Goal: Task Accomplishment & Management: Use online tool/utility

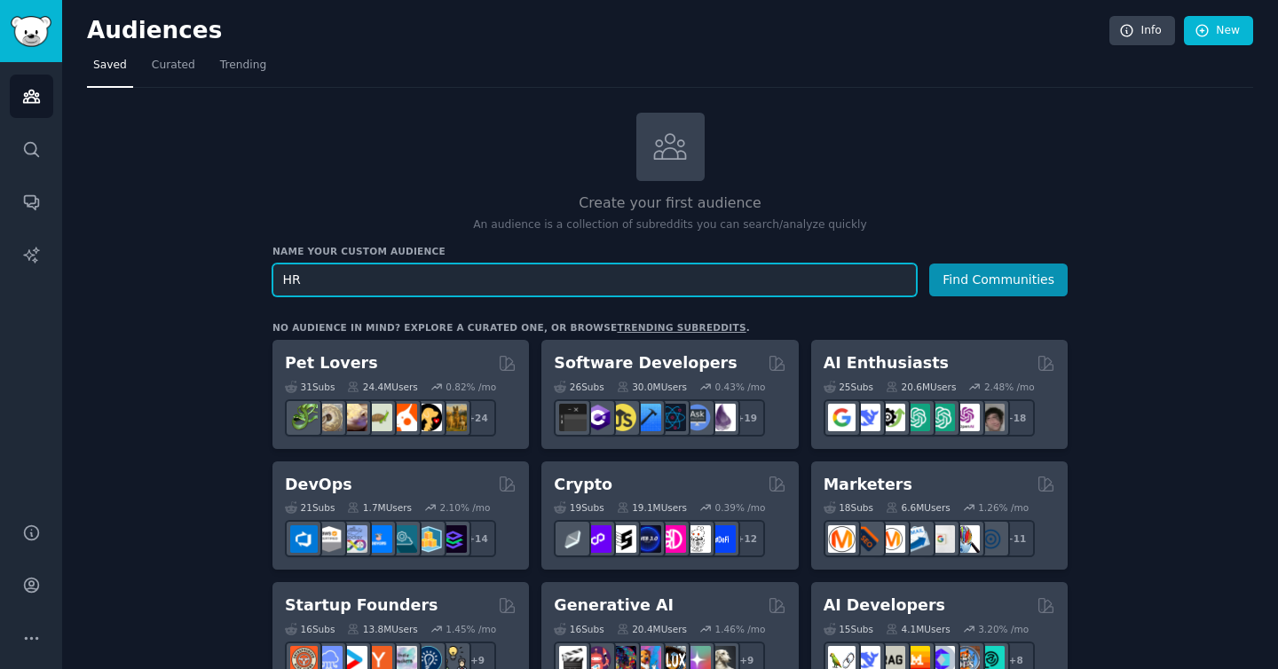
type input "H"
click at [575, 290] on input "text" at bounding box center [594, 280] width 644 height 33
type input "human resources"
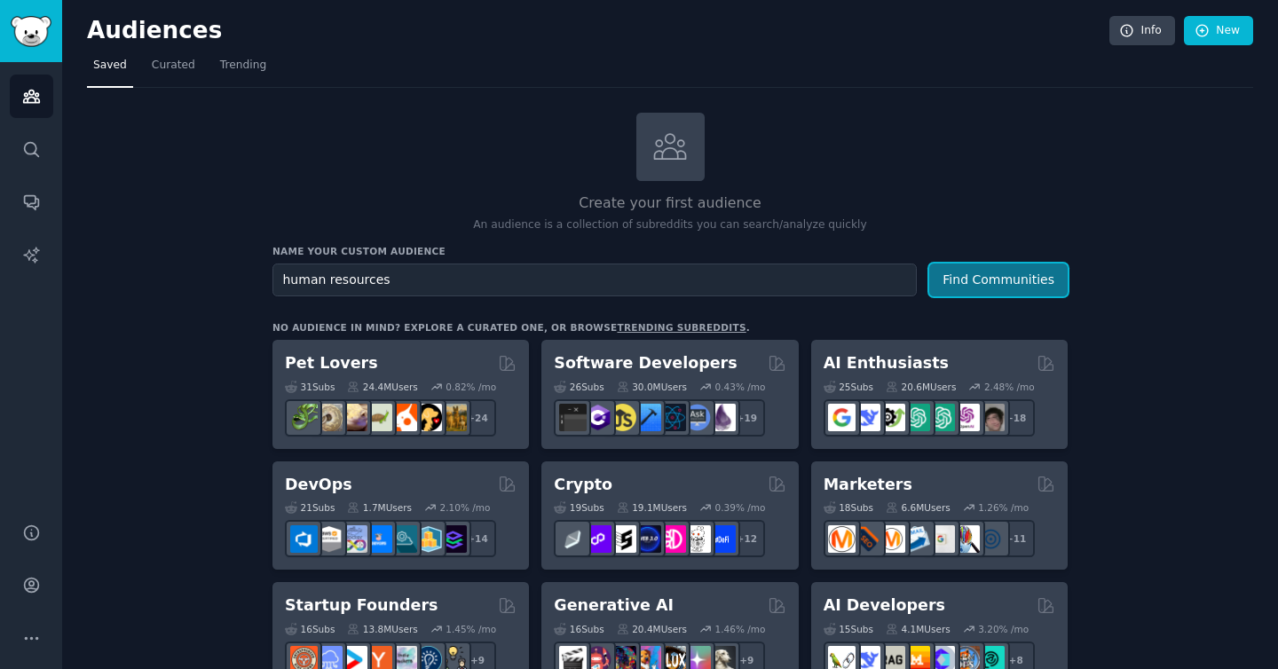
click at [966, 283] on button "Find Communities" at bounding box center [998, 280] width 138 height 33
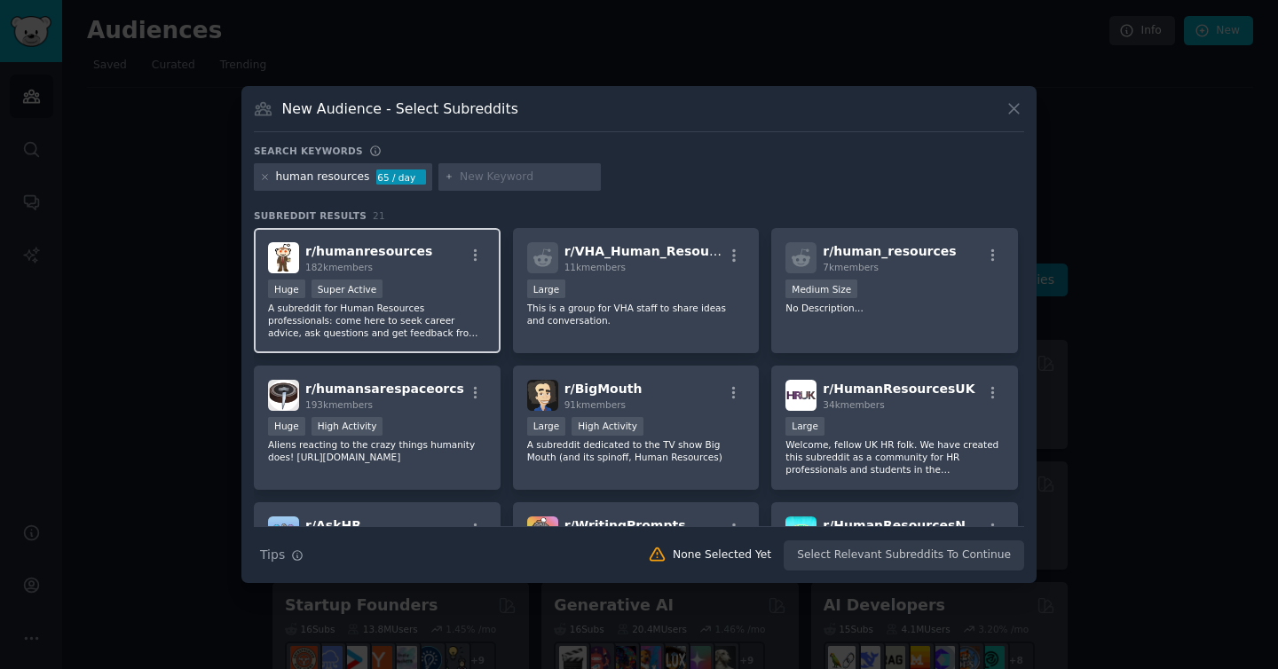
click at [453, 308] on p "A subreddit for Human Resources professionals: come here to seek career advice,…" at bounding box center [377, 320] width 218 height 37
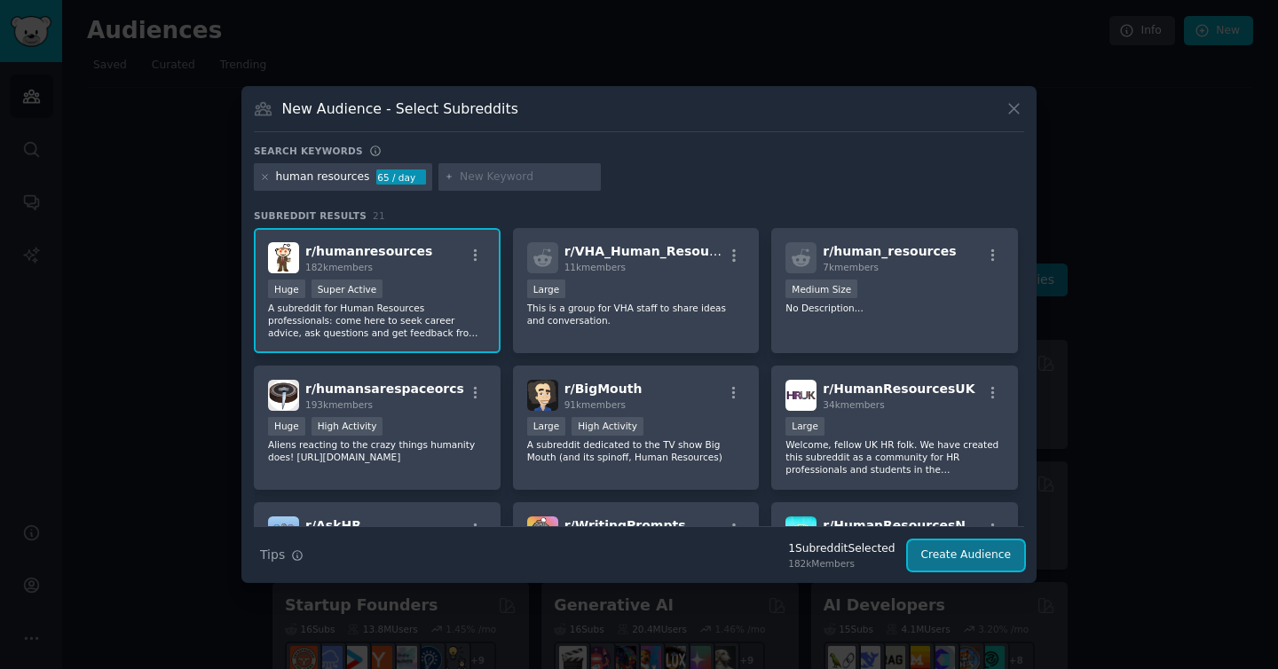
click at [943, 553] on button "Create Audience" at bounding box center [966, 555] width 117 height 30
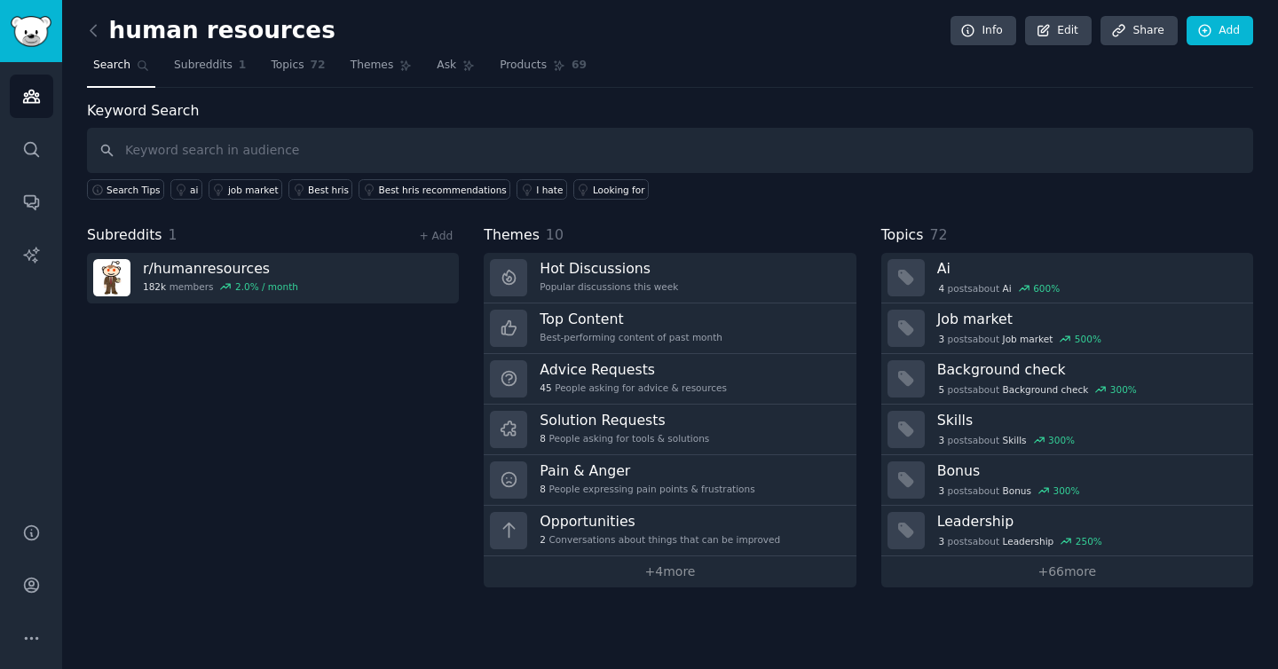
click at [323, 306] on div "Subreddits 1 + Add r/ humanresources 182k members 2.0 % / month" at bounding box center [273, 405] width 372 height 363
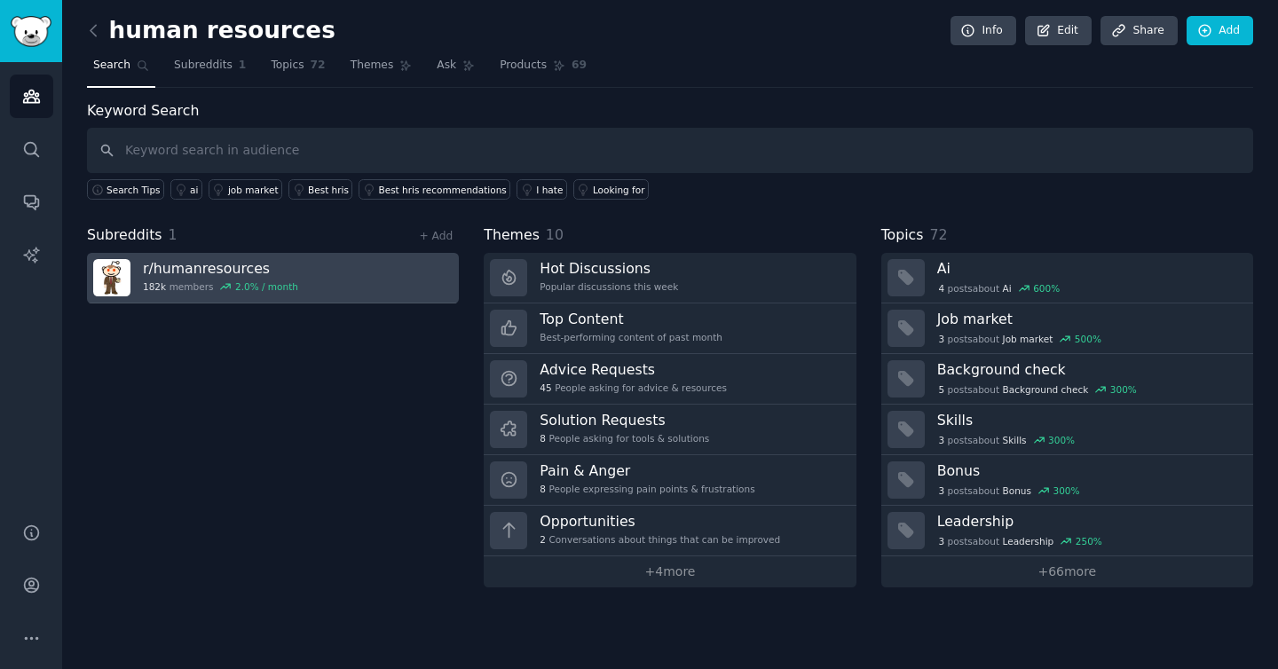
click at [323, 264] on link "r/ humanresources 182k members 2.0 % / month" at bounding box center [273, 278] width 372 height 51
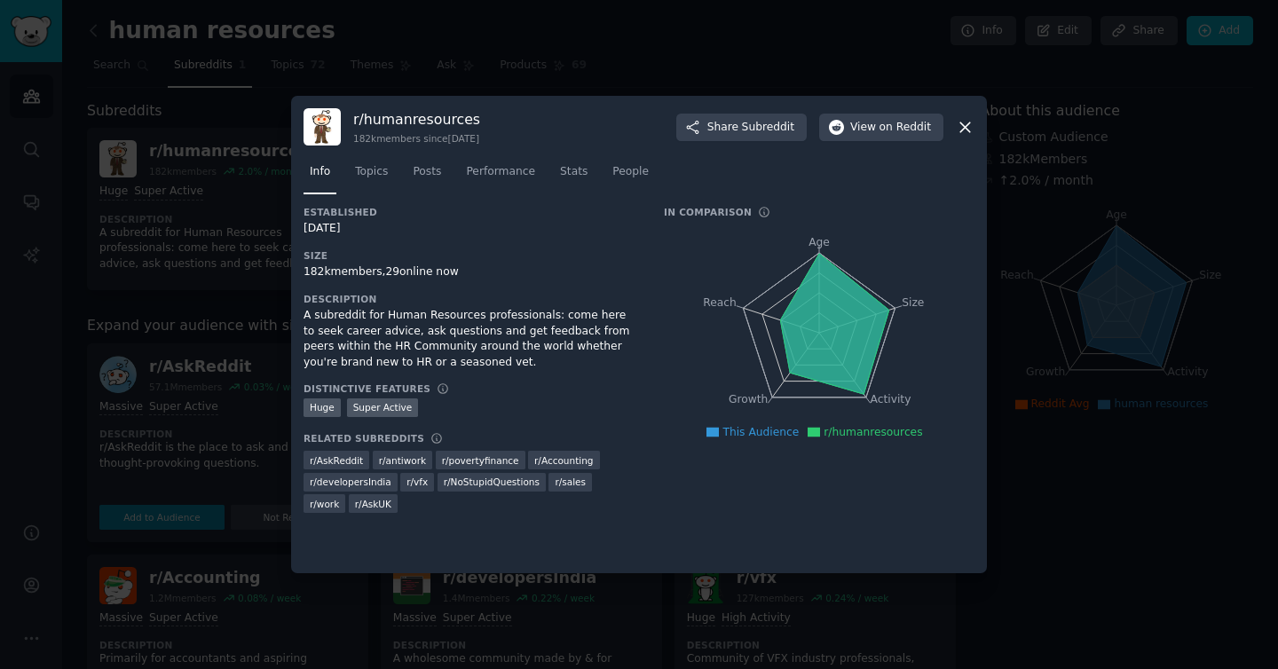
click at [798, 62] on div at bounding box center [639, 334] width 1278 height 669
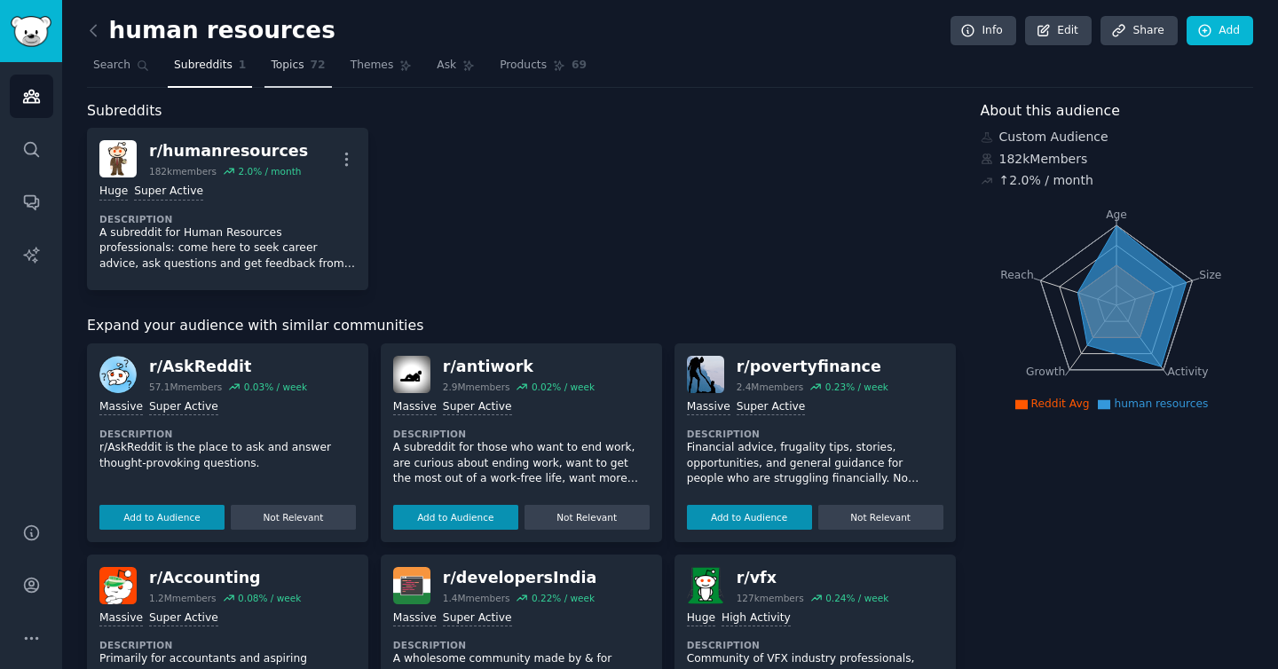
click at [311, 64] on span "72" at bounding box center [318, 66] width 15 height 16
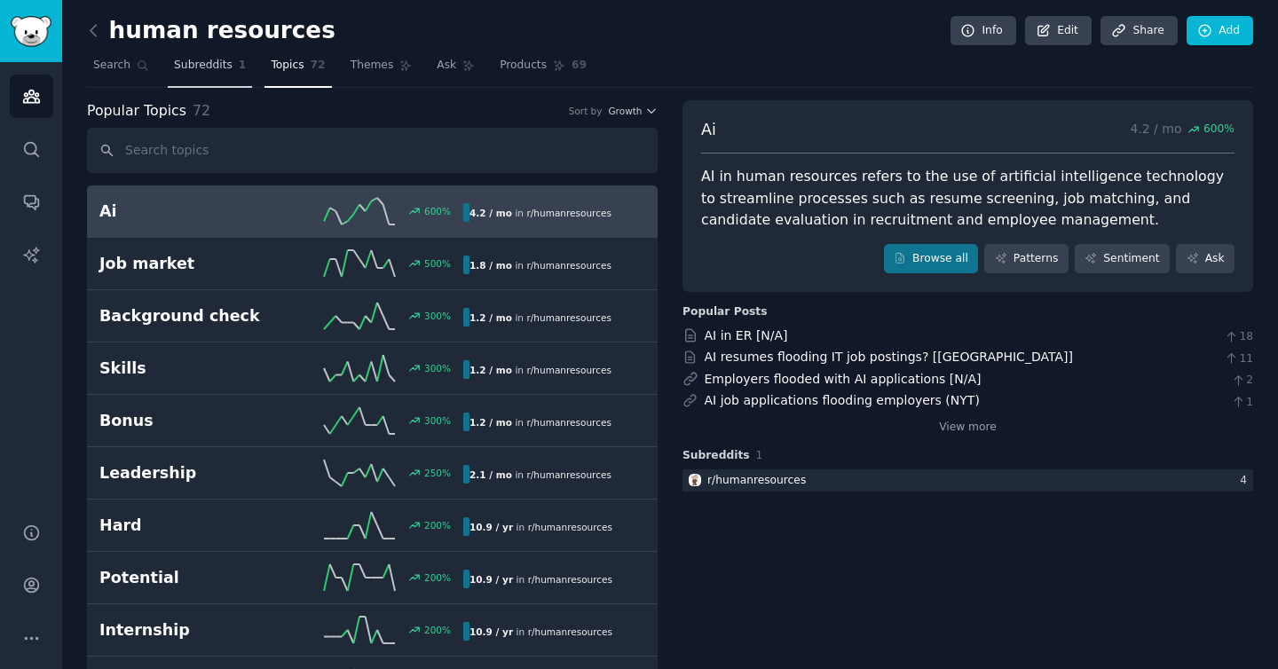
click at [193, 58] on span "Subreddits" at bounding box center [203, 66] width 59 height 16
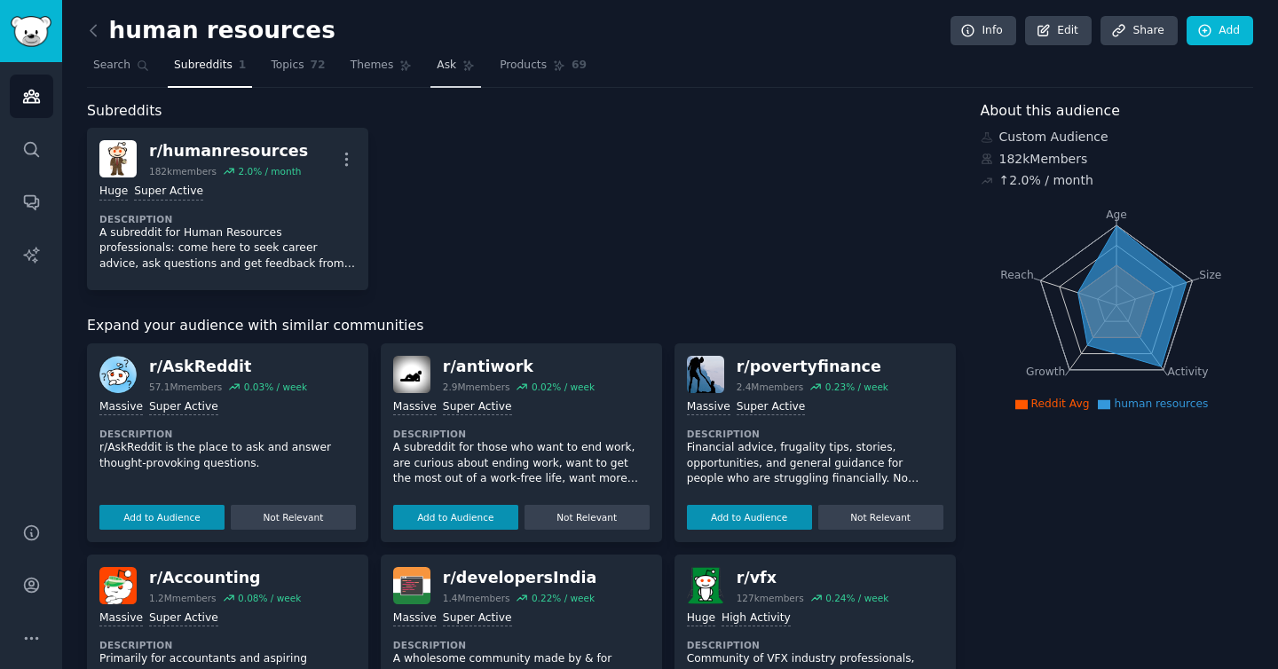
click at [437, 71] on span "Ask" at bounding box center [447, 66] width 20 height 16
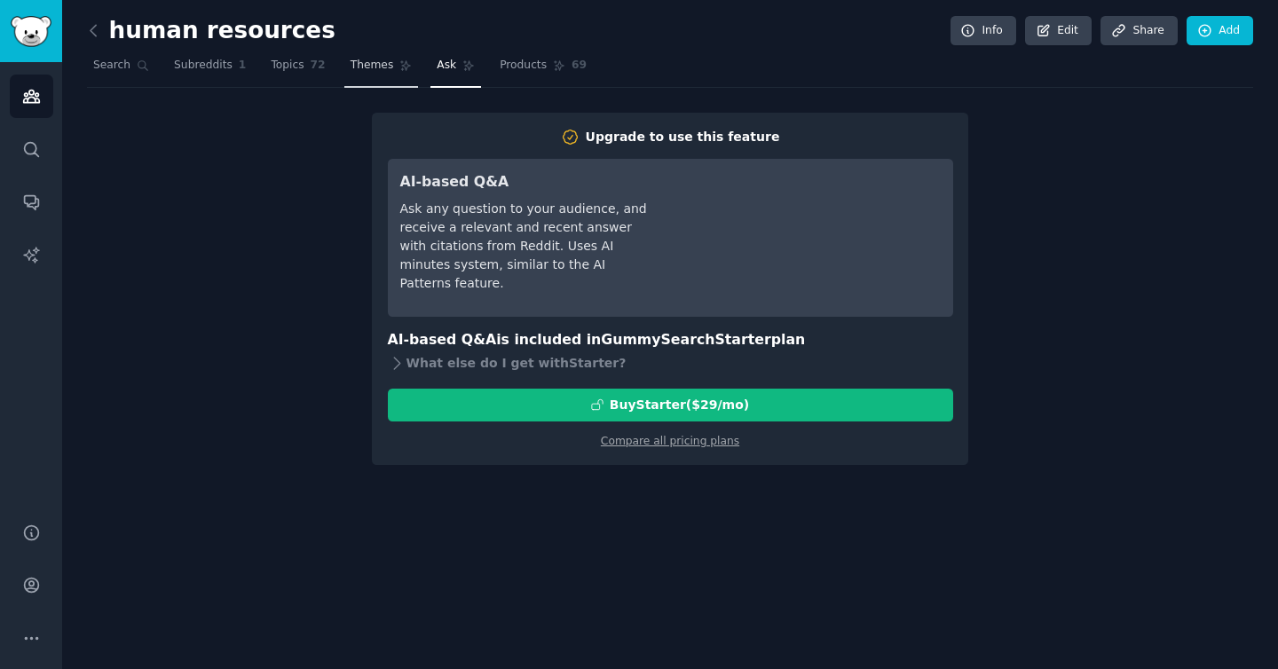
click at [366, 68] on span "Themes" at bounding box center [371, 66] width 43 height 16
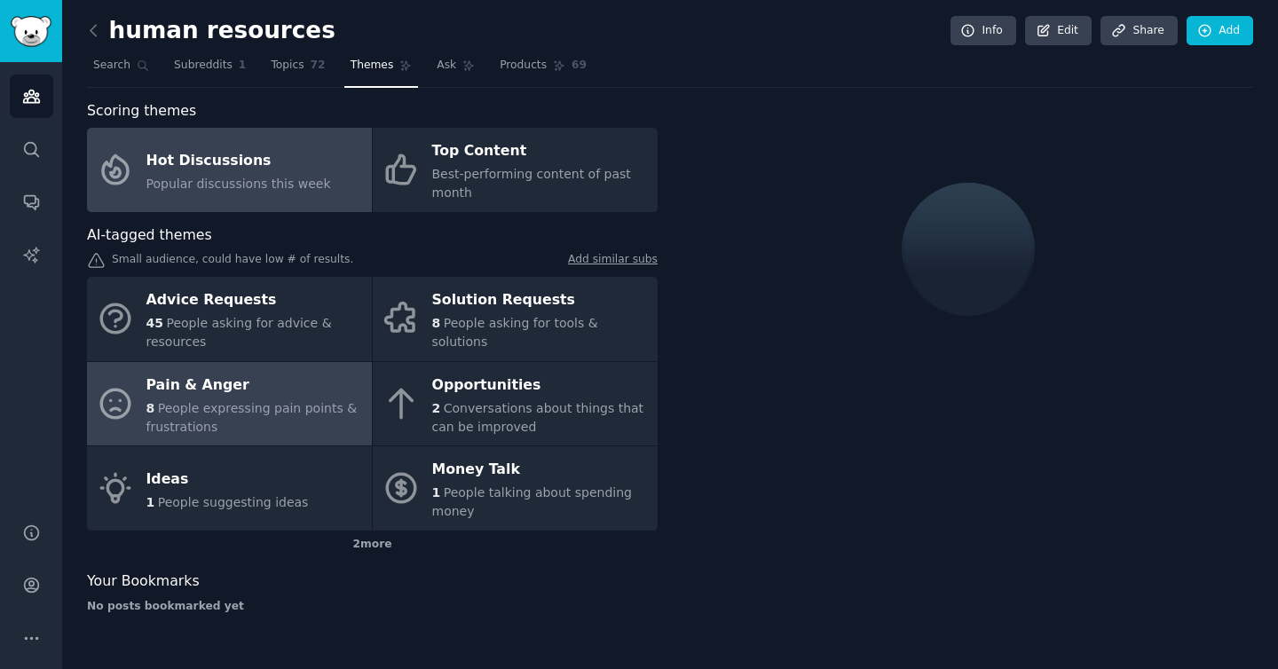
click at [249, 385] on div "Pain & Anger" at bounding box center [254, 385] width 216 height 28
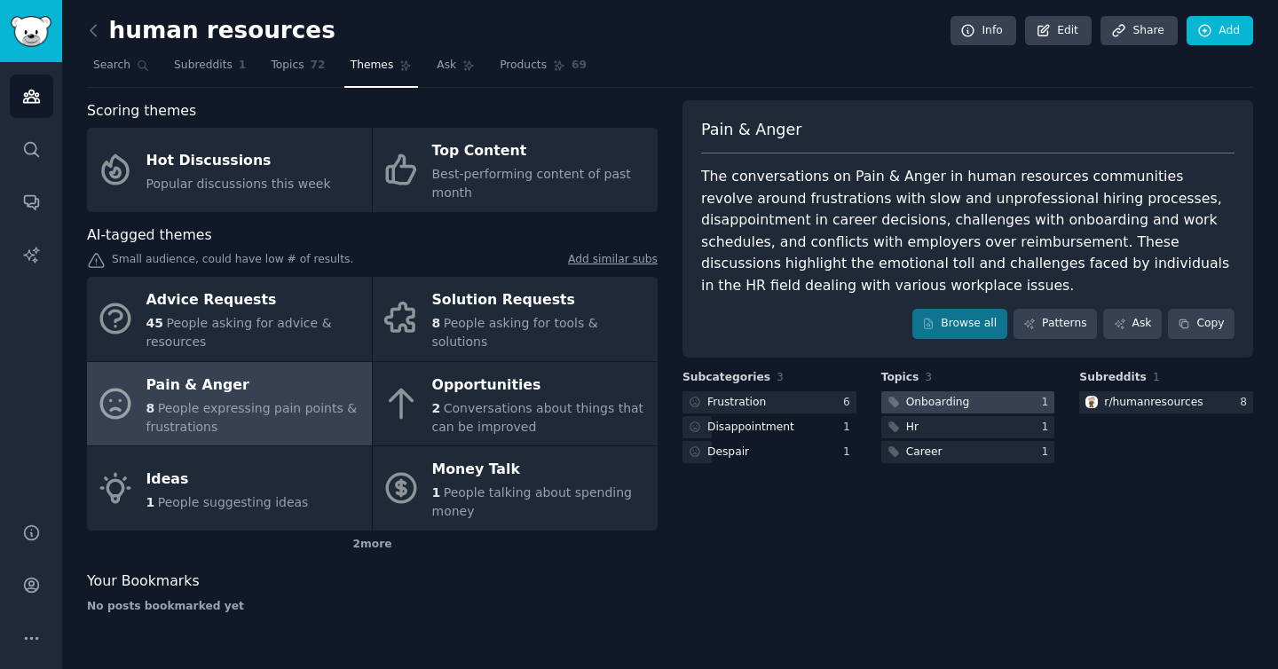
click at [936, 412] on div "Onboarding" at bounding box center [926, 402] width 91 height 22
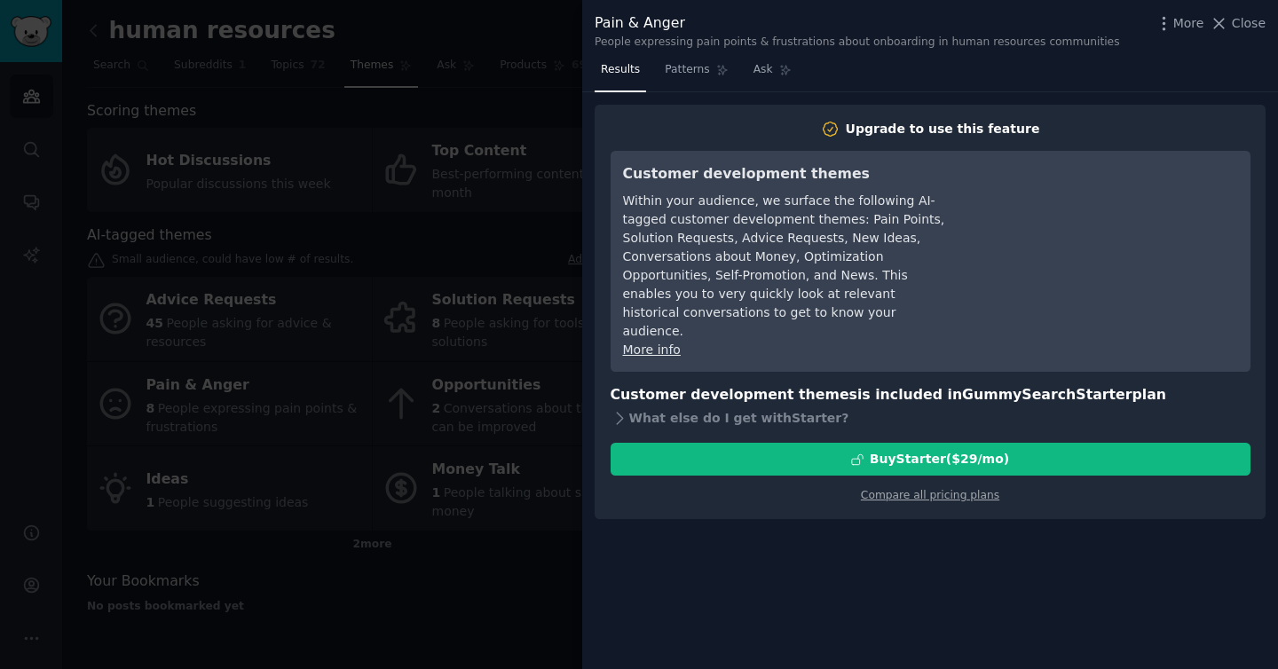
click at [457, 271] on div at bounding box center [639, 334] width 1278 height 669
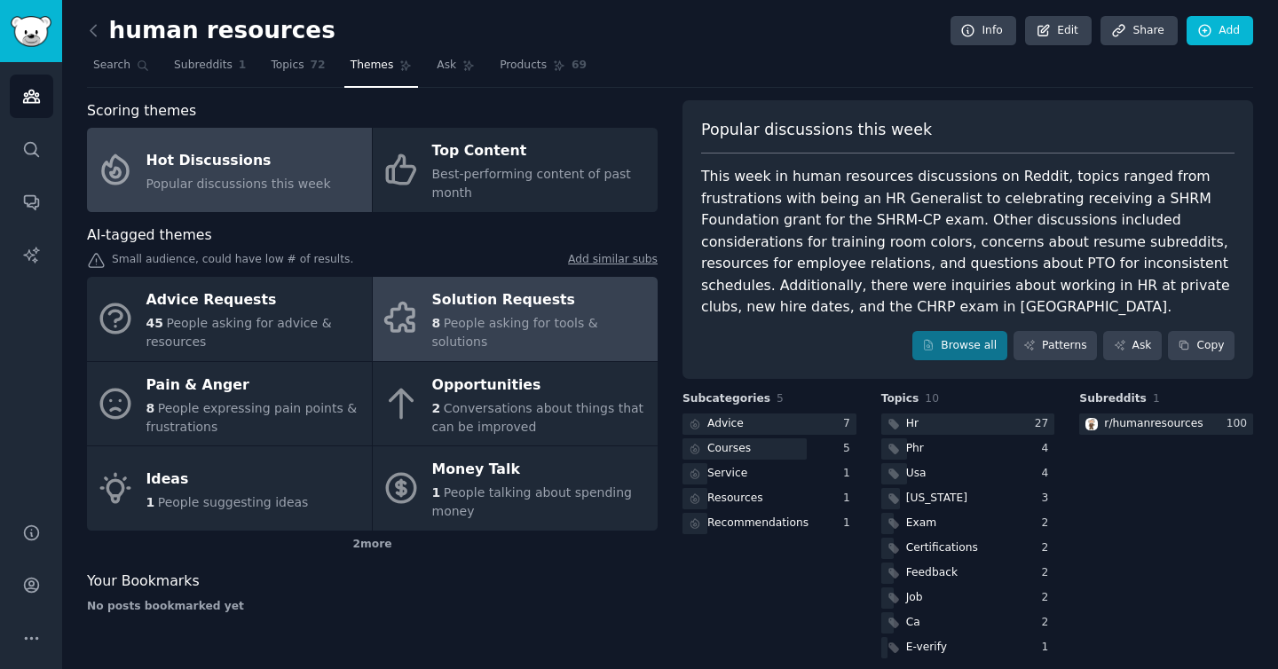
click at [463, 360] on link "Solution Requests 8 People asking for tools & solutions" at bounding box center [515, 319] width 285 height 84
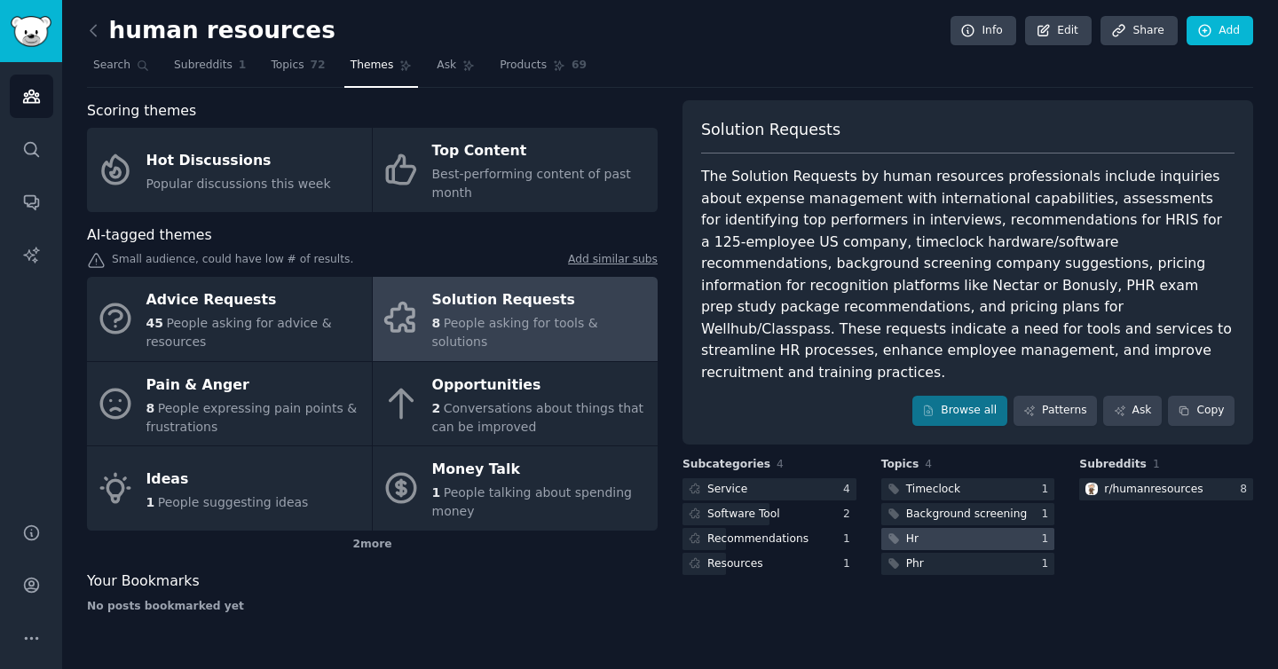
click at [927, 528] on div at bounding box center [968, 539] width 174 height 22
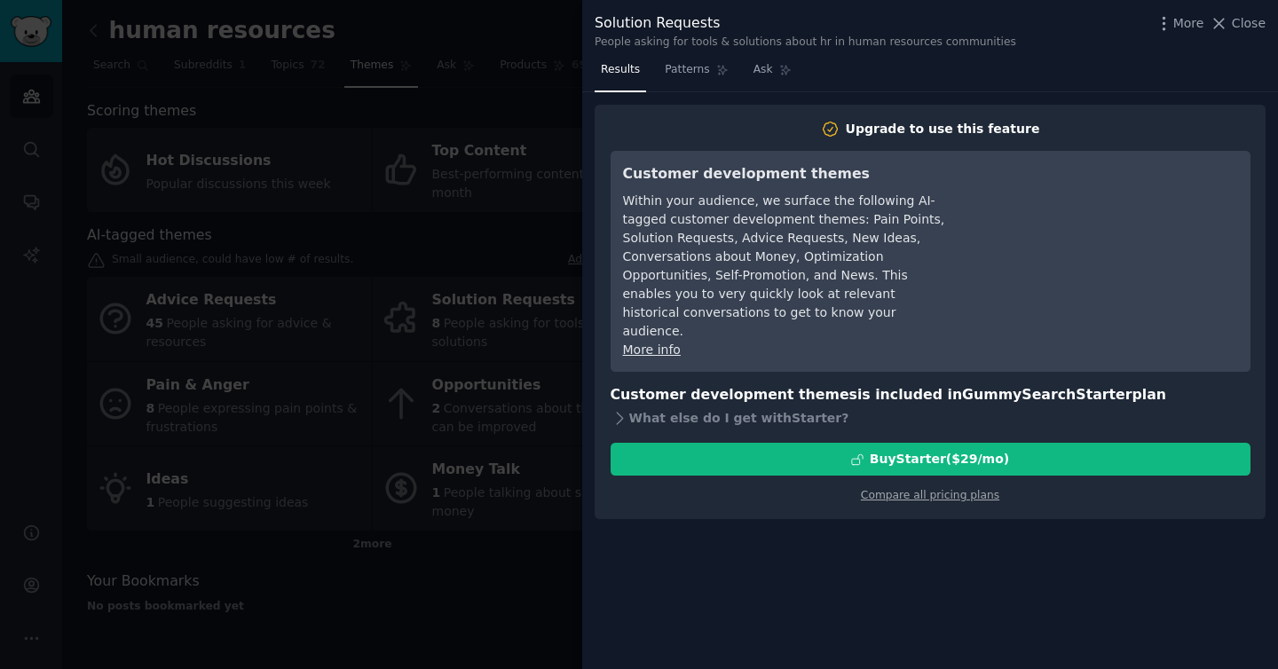
click at [516, 286] on div at bounding box center [639, 334] width 1278 height 669
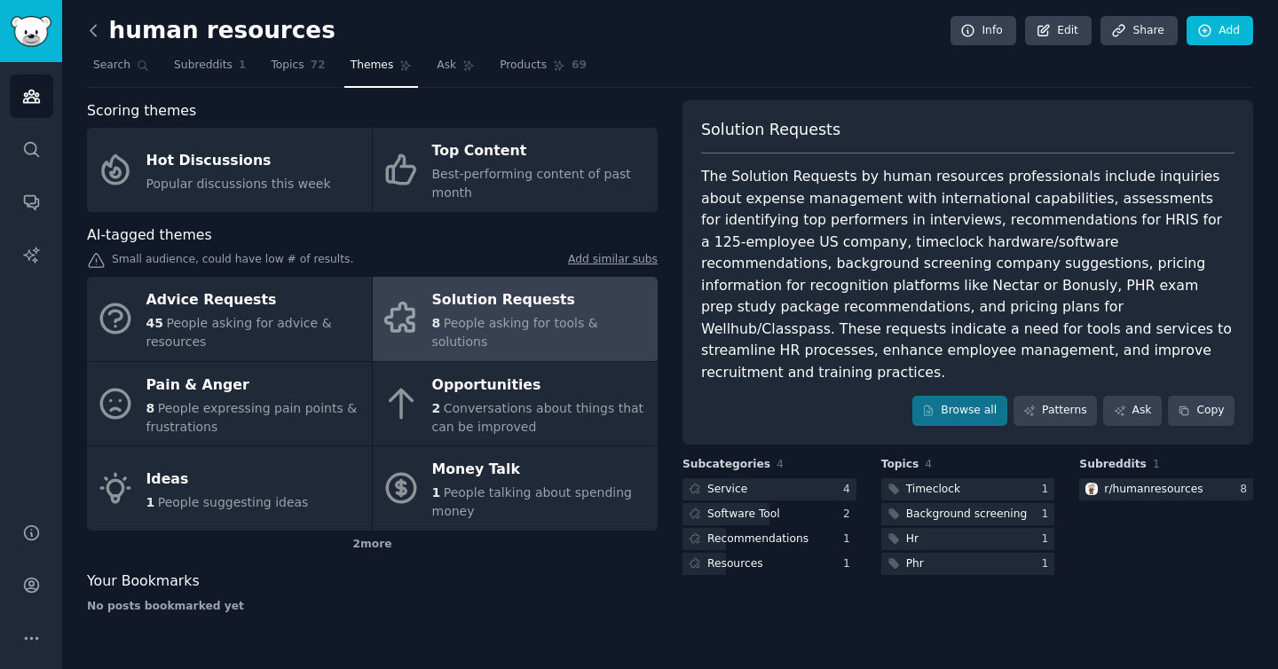
click at [90, 32] on icon at bounding box center [93, 30] width 19 height 19
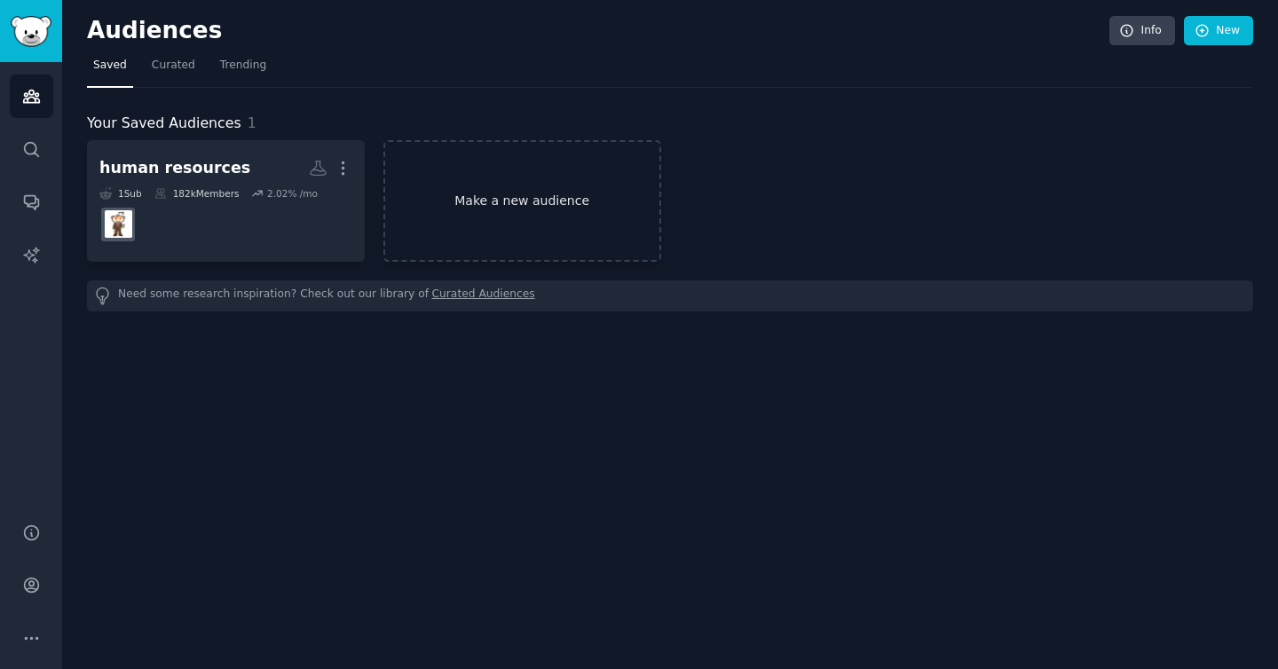
click at [428, 168] on link "Make a new audience" at bounding box center [522, 201] width 278 height 122
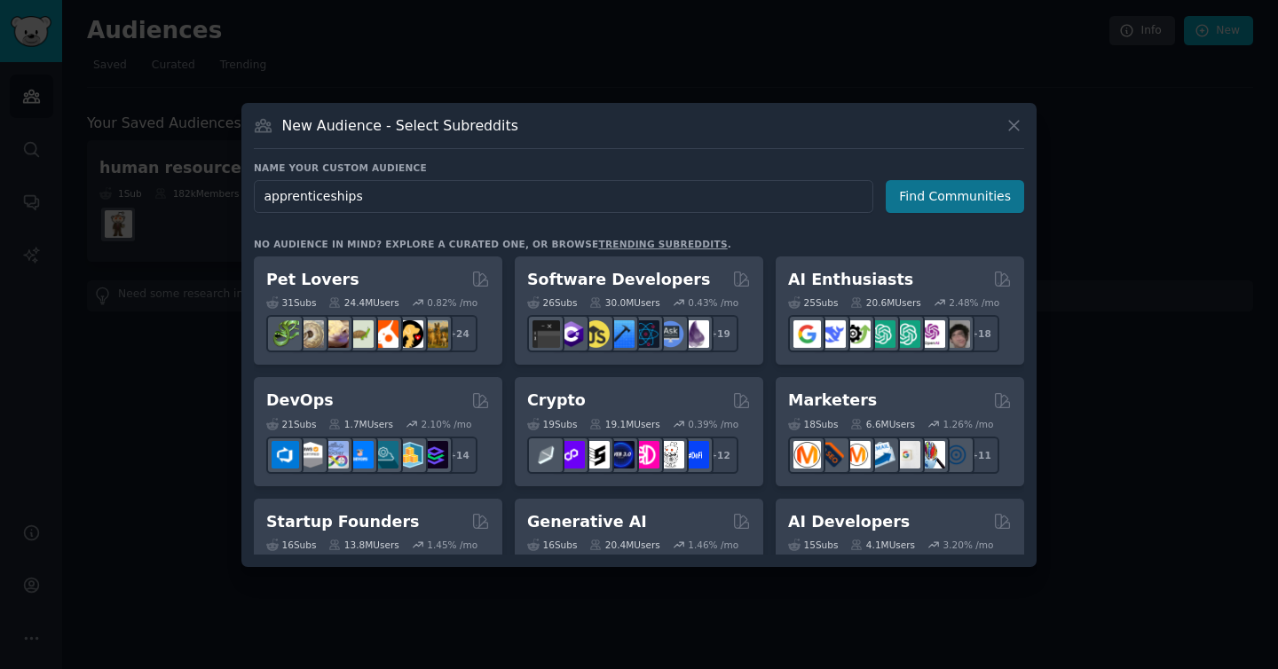
type input "apprenticeships"
click at [992, 190] on button "Find Communities" at bounding box center [955, 196] width 138 height 33
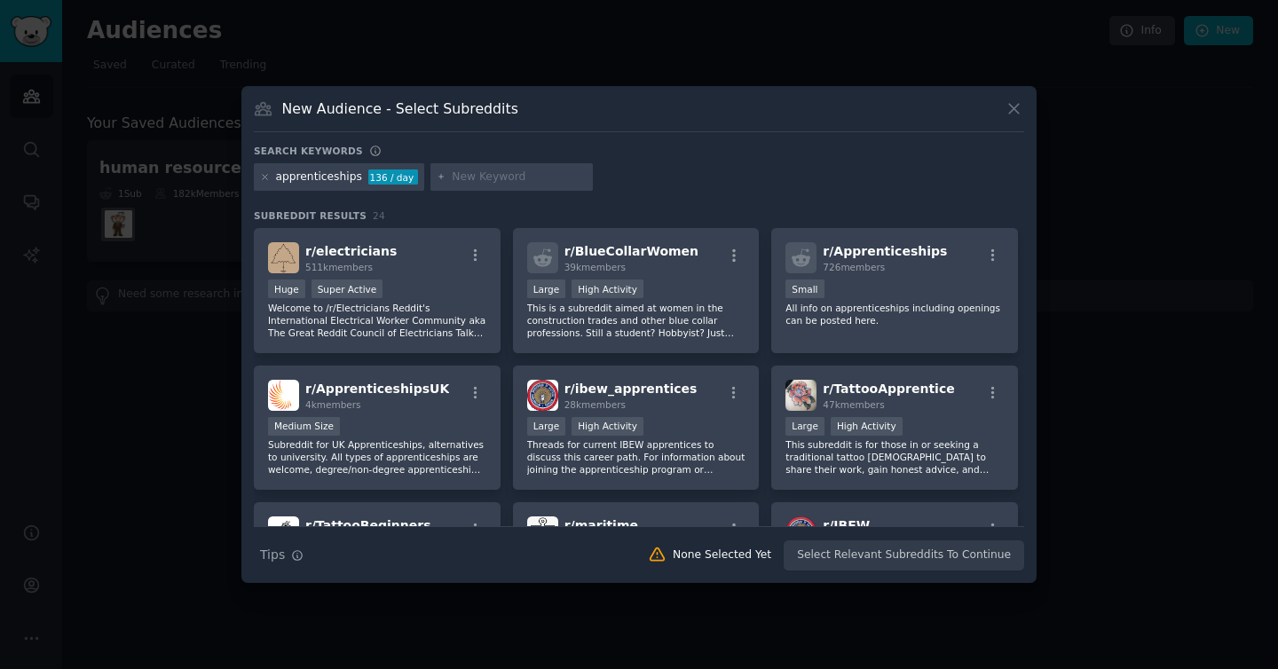
click at [336, 180] on div "apprenticeships" at bounding box center [319, 177] width 86 height 16
click at [347, 163] on div "apprenticeships 136 / day" at bounding box center [339, 177] width 170 height 28
click at [347, 183] on div "apprenticeships" at bounding box center [319, 177] width 86 height 16
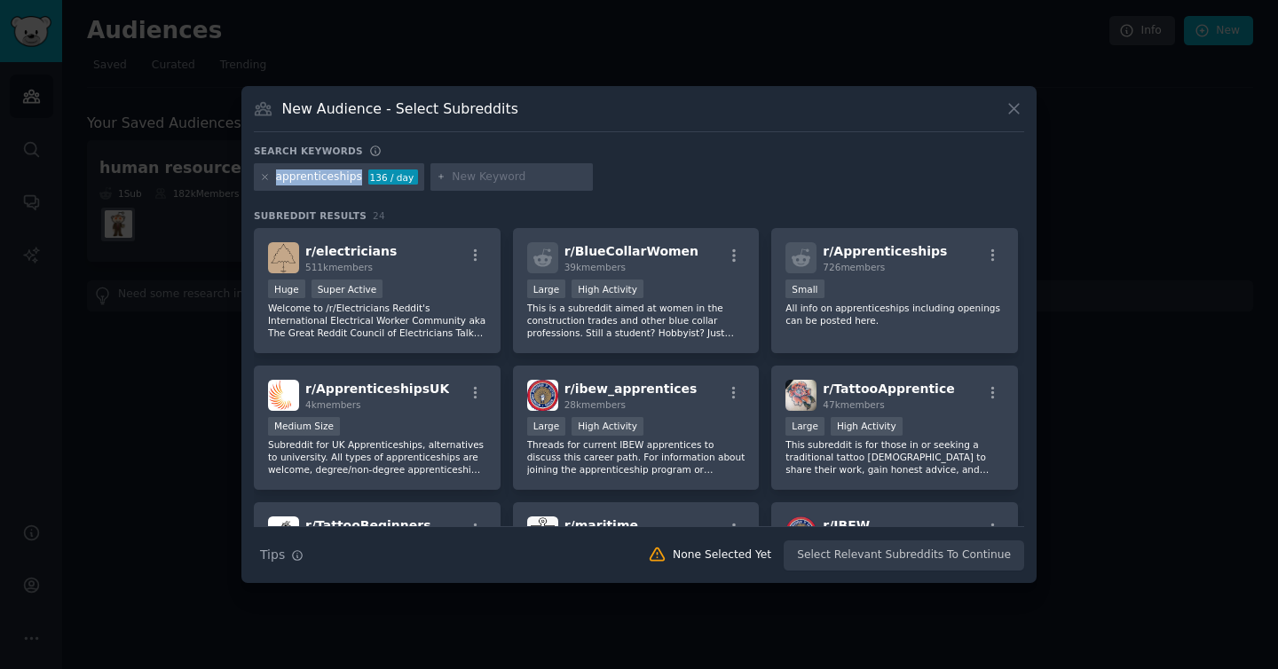
click at [347, 183] on div "apprenticeships" at bounding box center [319, 177] width 86 height 16
click at [474, 176] on input "text" at bounding box center [519, 177] width 135 height 16
click at [265, 180] on icon at bounding box center [265, 177] width 10 height 10
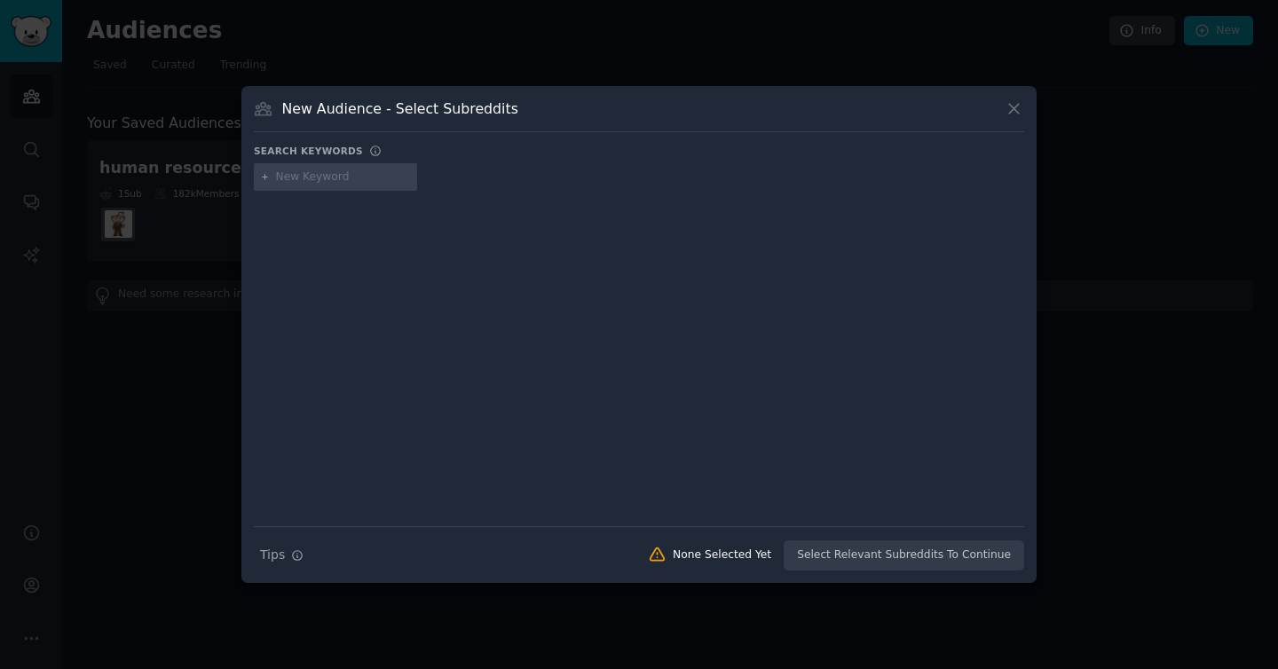
click at [295, 179] on input "text" at bounding box center [343, 177] width 135 height 16
type input "riyadh leaders"
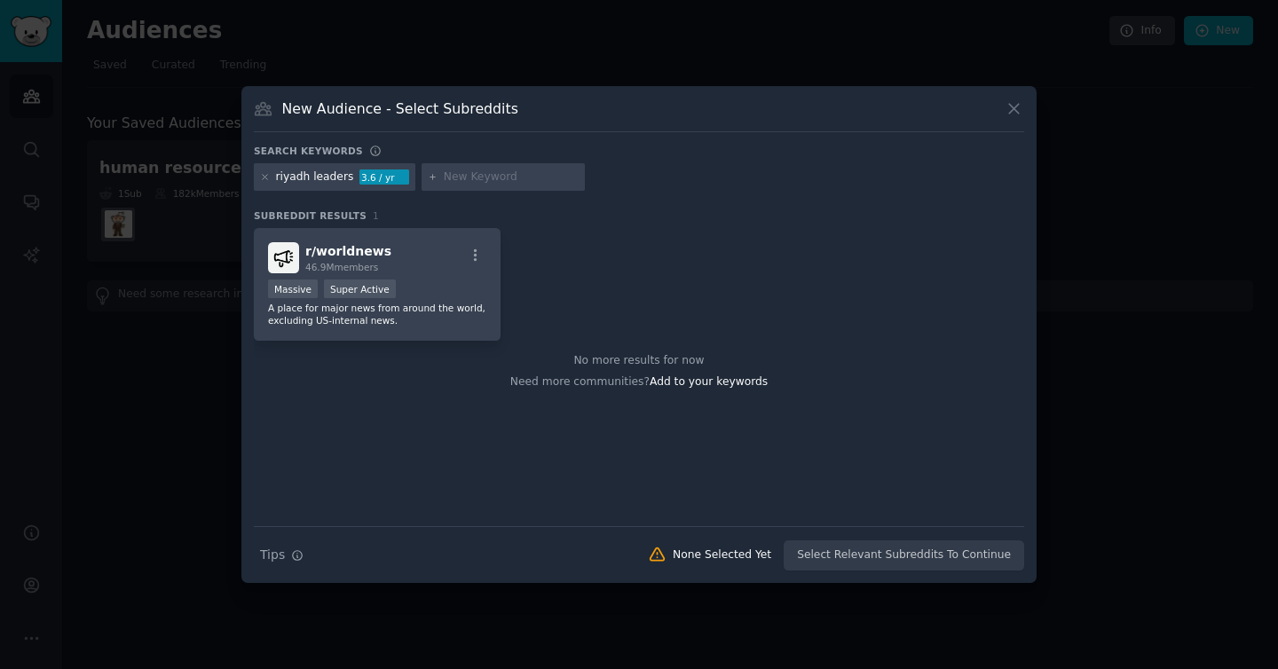
click at [256, 177] on div "riyadh leaders 3.6 / yr" at bounding box center [334, 177] width 161 height 28
click at [263, 177] on icon at bounding box center [265, 177] width 4 height 4
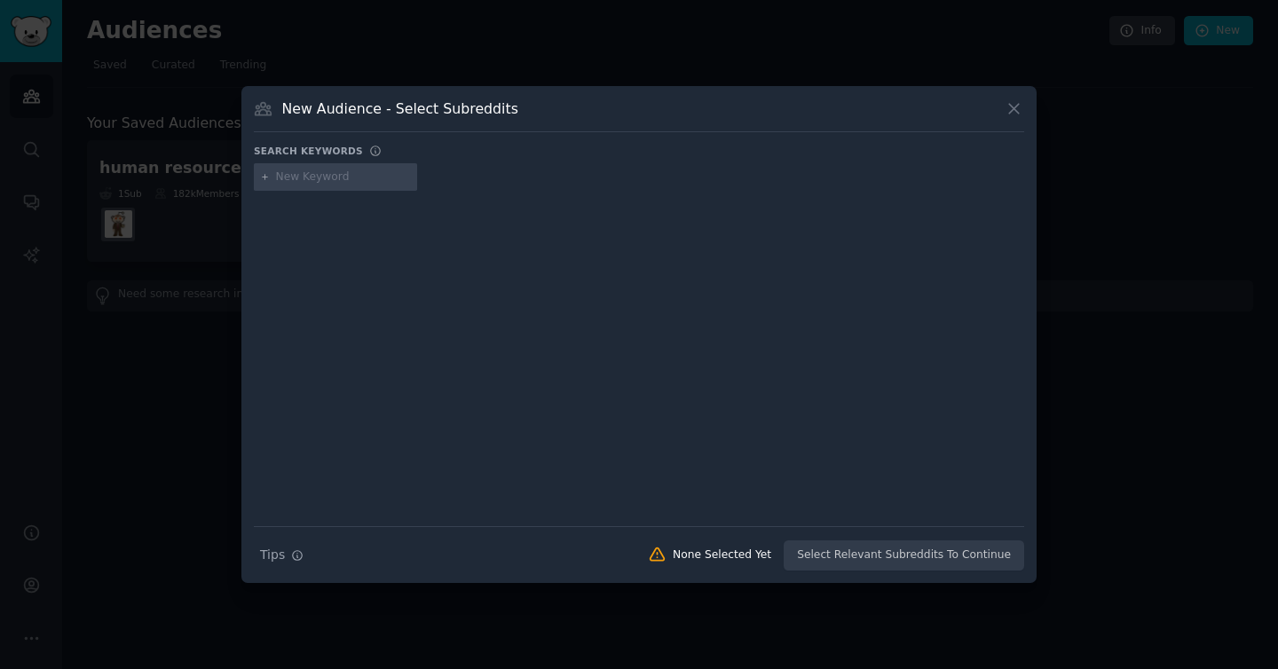
click at [289, 177] on input "text" at bounding box center [343, 177] width 135 height 16
type input "[GEOGRAPHIC_DATA]"
